Goal: Task Accomplishment & Management: Manage account settings

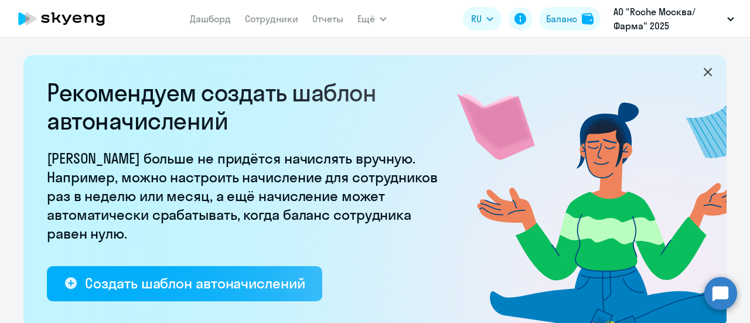
select select "10"
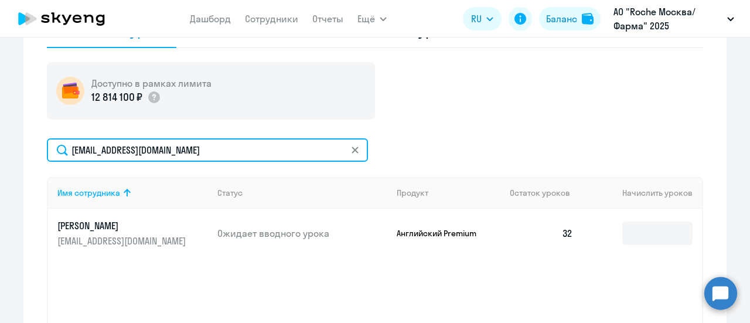
drag, startPoint x: 197, startPoint y: 149, endPoint x: 64, endPoint y: 155, distance: 132.5
click at [64, 155] on input "[EMAIL_ADDRESS][DOMAIN_NAME]" at bounding box center [207, 149] width 321 height 23
paste input "arina.kovalchuk"
type input "[EMAIL_ADDRESS][DOMAIN_NAME]"
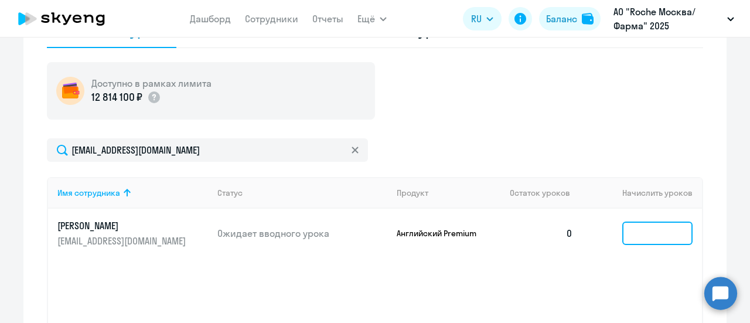
click at [644, 233] on input at bounding box center [657, 232] width 70 height 23
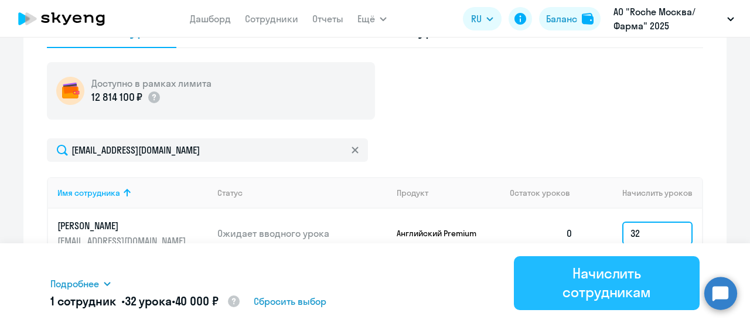
type input "32"
click at [648, 280] on div "Начислить сотрудникам" at bounding box center [606, 282] width 153 height 37
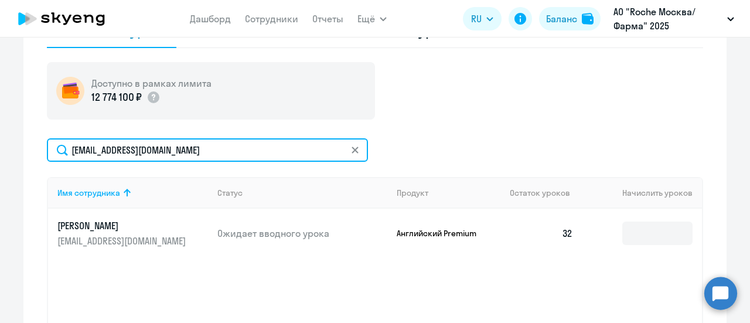
drag, startPoint x: 206, startPoint y: 150, endPoint x: 63, endPoint y: 153, distance: 142.9
click at [63, 153] on input "[EMAIL_ADDRESS][DOMAIN_NAME]" at bounding box center [207, 149] width 321 height 23
paste input "<svetlana.efimenko"
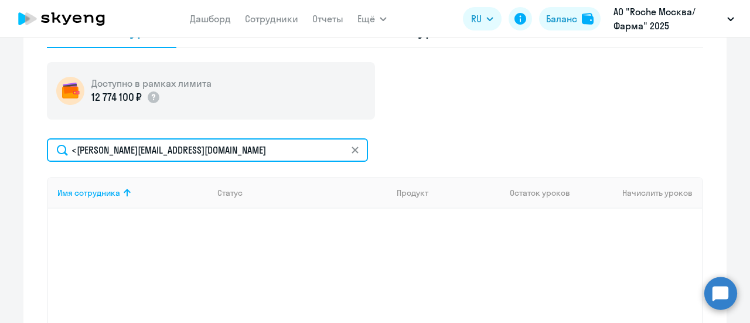
click at [73, 152] on input "<[PERSON_NAME][EMAIL_ADDRESS][DOMAIN_NAME]" at bounding box center [207, 149] width 321 height 23
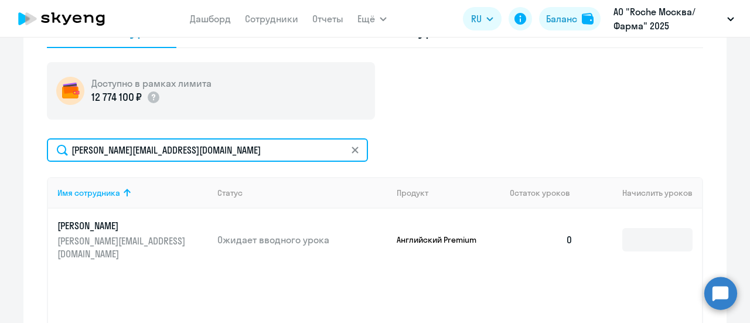
type input "[PERSON_NAME][EMAIL_ADDRESS][DOMAIN_NAME]"
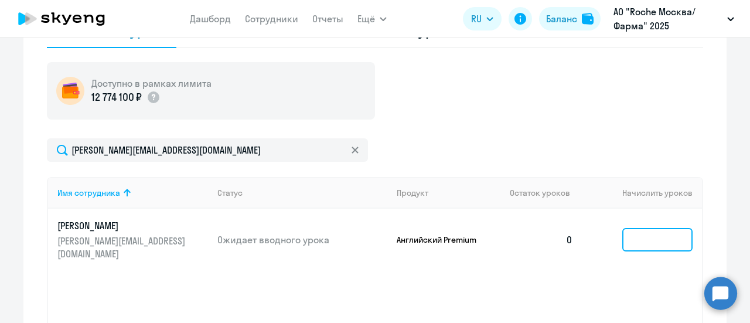
click at [639, 233] on input at bounding box center [657, 239] width 70 height 23
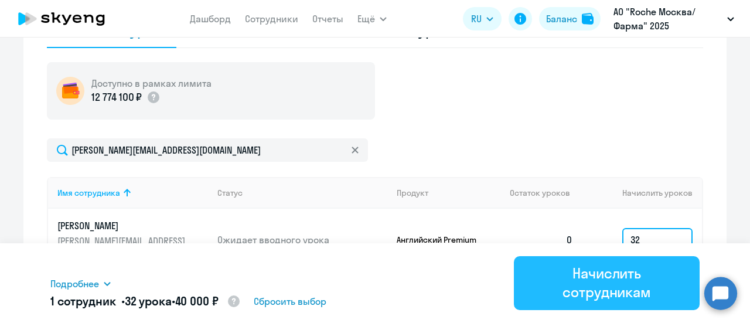
type input "32"
click at [608, 286] on div "Начислить сотрудникам" at bounding box center [606, 282] width 153 height 37
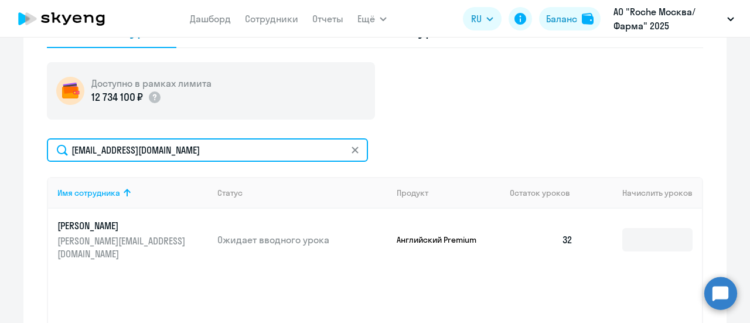
drag, startPoint x: 139, startPoint y: 156, endPoint x: 62, endPoint y: 155, distance: 76.7
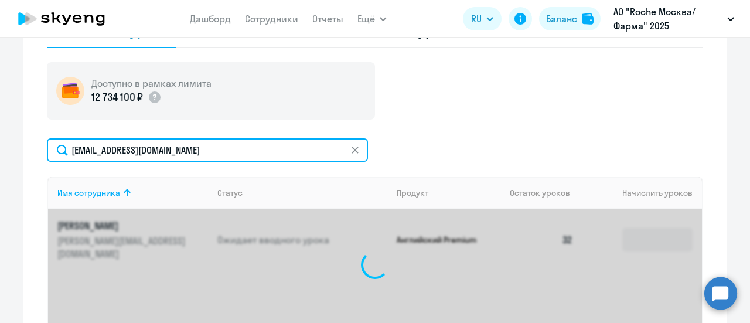
type input "[EMAIL_ADDRESS][DOMAIN_NAME]"
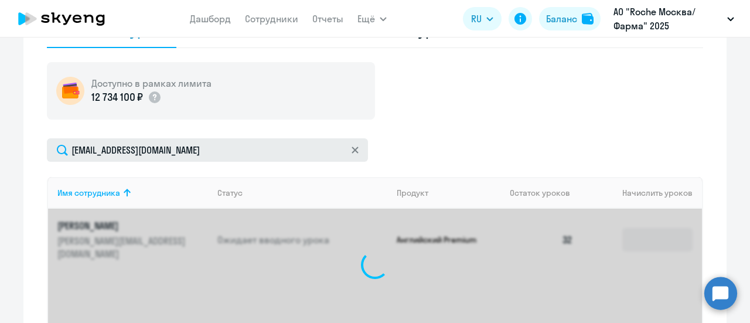
click at [351, 150] on icon at bounding box center [354, 149] width 7 height 7
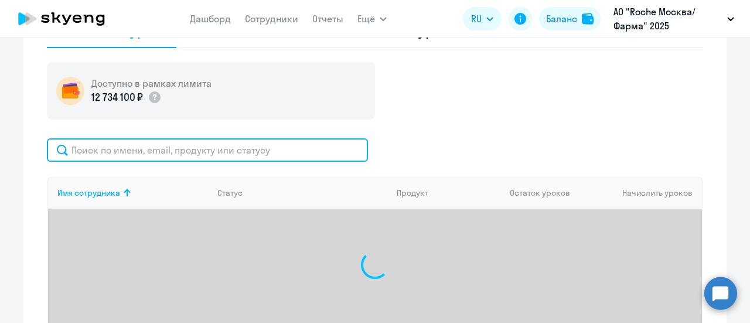
click at [262, 156] on input "text" at bounding box center [207, 149] width 321 height 23
paste input "[PERSON_NAME][EMAIL_ADDRESS][DOMAIN_NAME]"
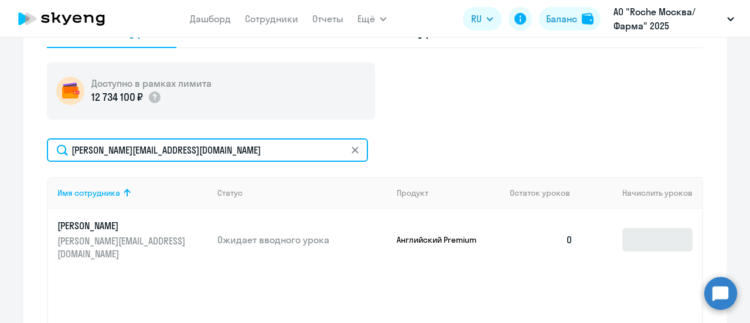
type input "[PERSON_NAME][EMAIL_ADDRESS][DOMAIN_NAME]"
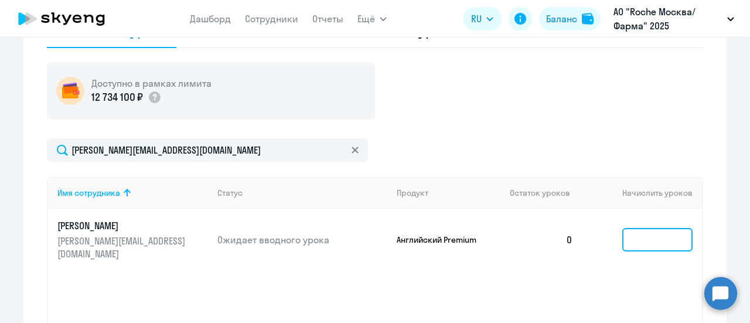
click at [627, 228] on input at bounding box center [657, 239] width 70 height 23
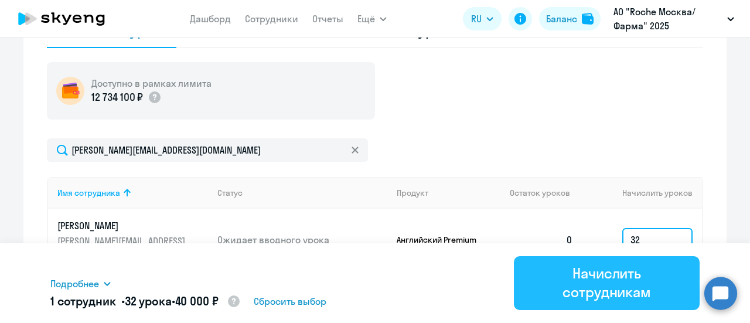
type input "32"
click at [615, 284] on div "Начислить сотрудникам" at bounding box center [606, 282] width 153 height 37
